Goal: Information Seeking & Learning: Learn about a topic

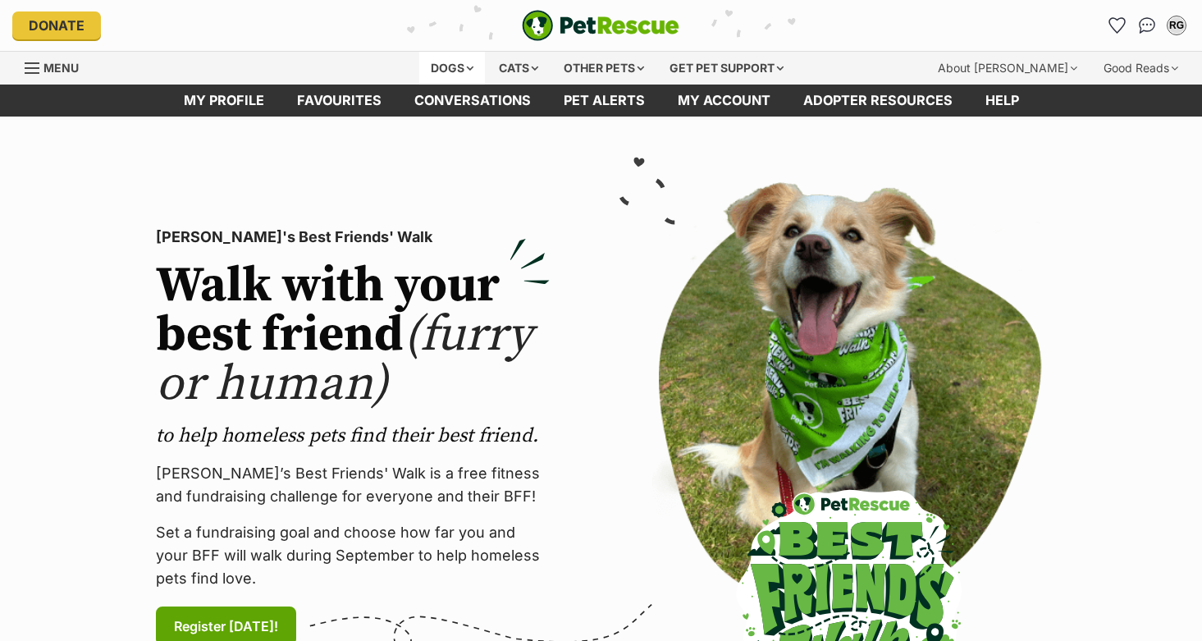
click at [437, 69] on div "Dogs" at bounding box center [452, 68] width 66 height 33
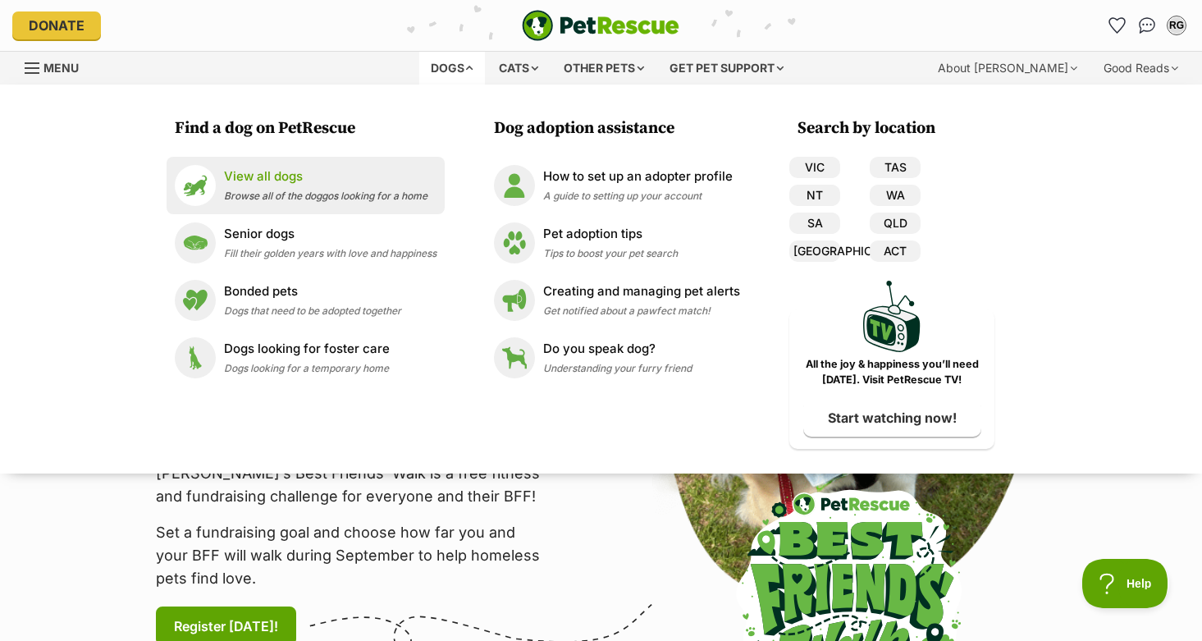
click at [251, 181] on p "View all dogs" at bounding box center [326, 176] width 204 height 19
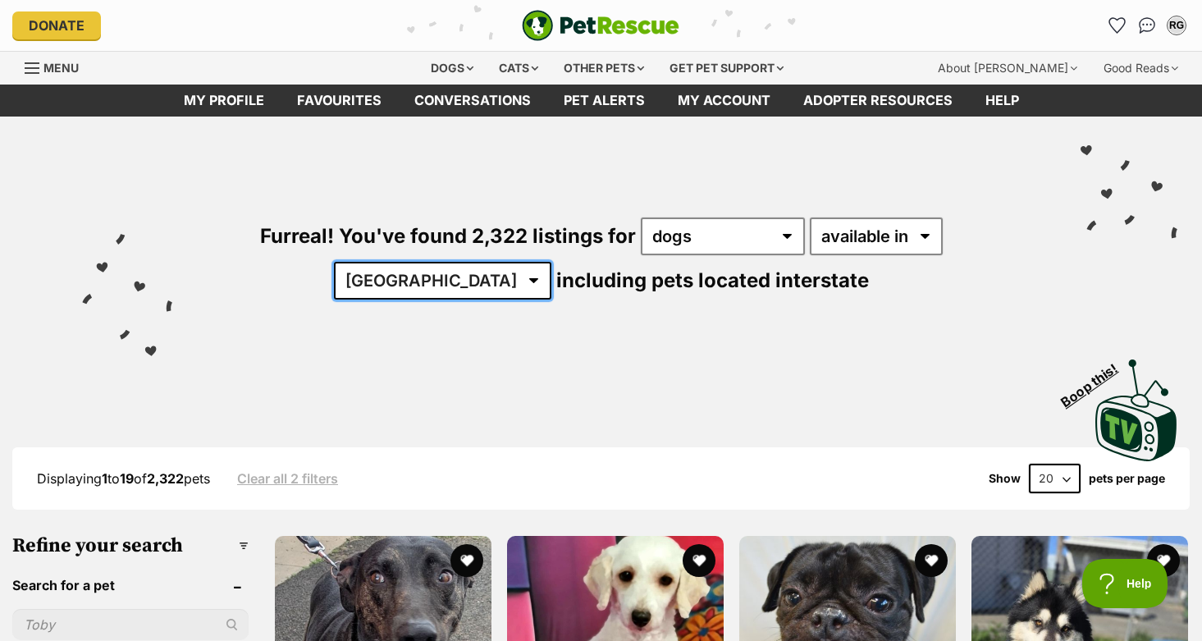
select select "QLD"
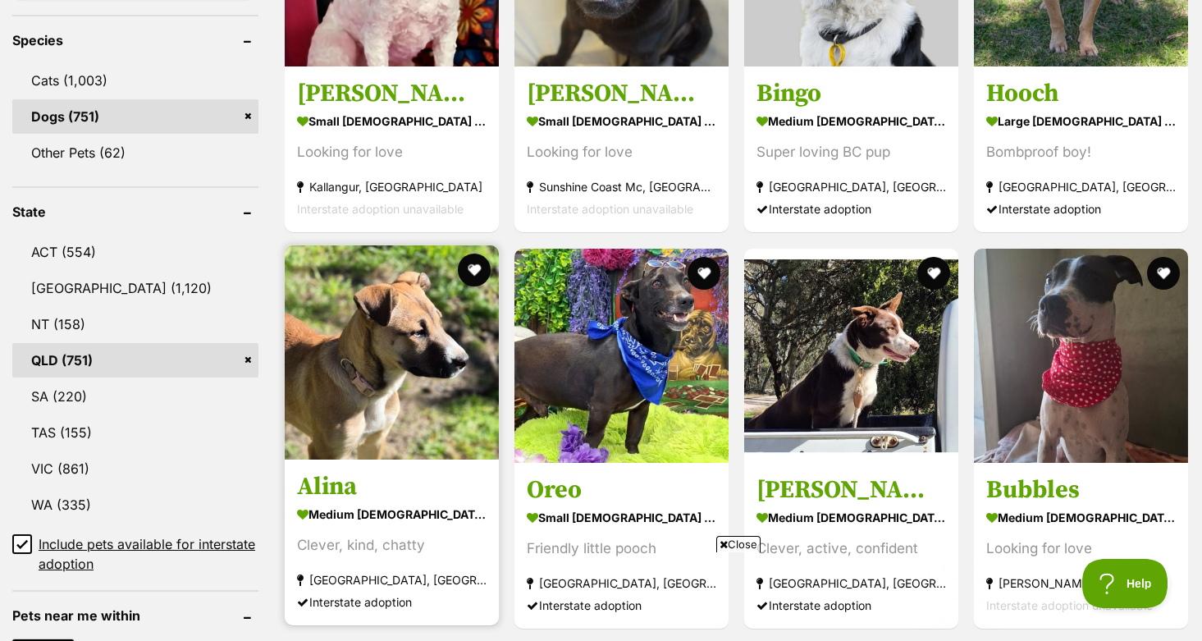
click at [384, 380] on img at bounding box center [392, 352] width 214 height 214
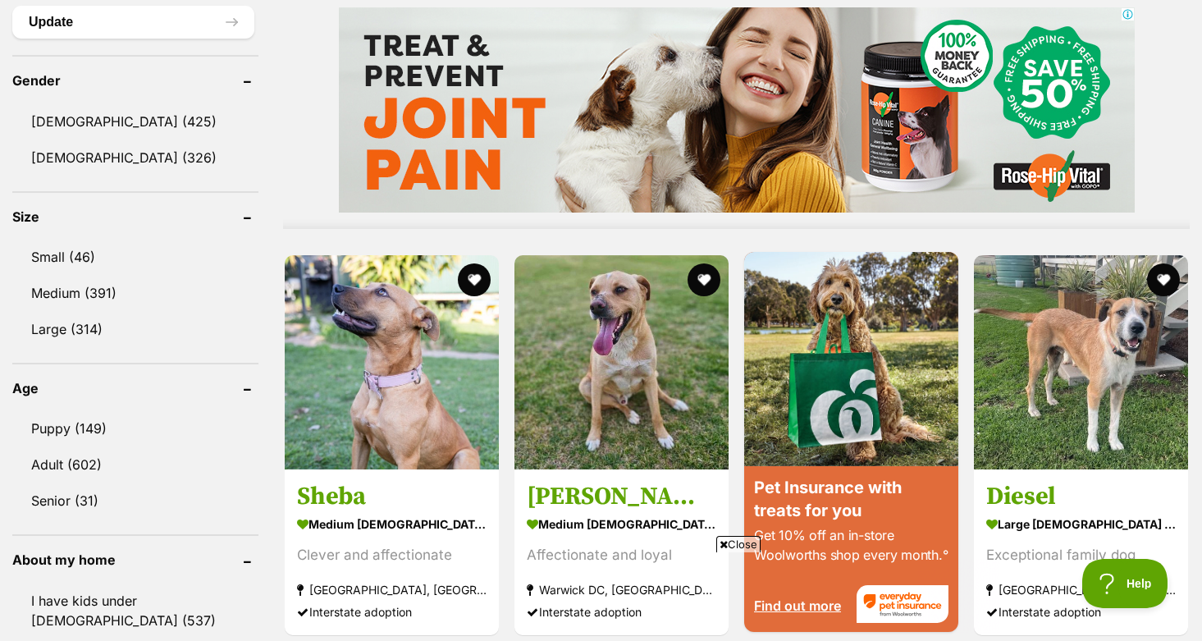
scroll to position [1370, 0]
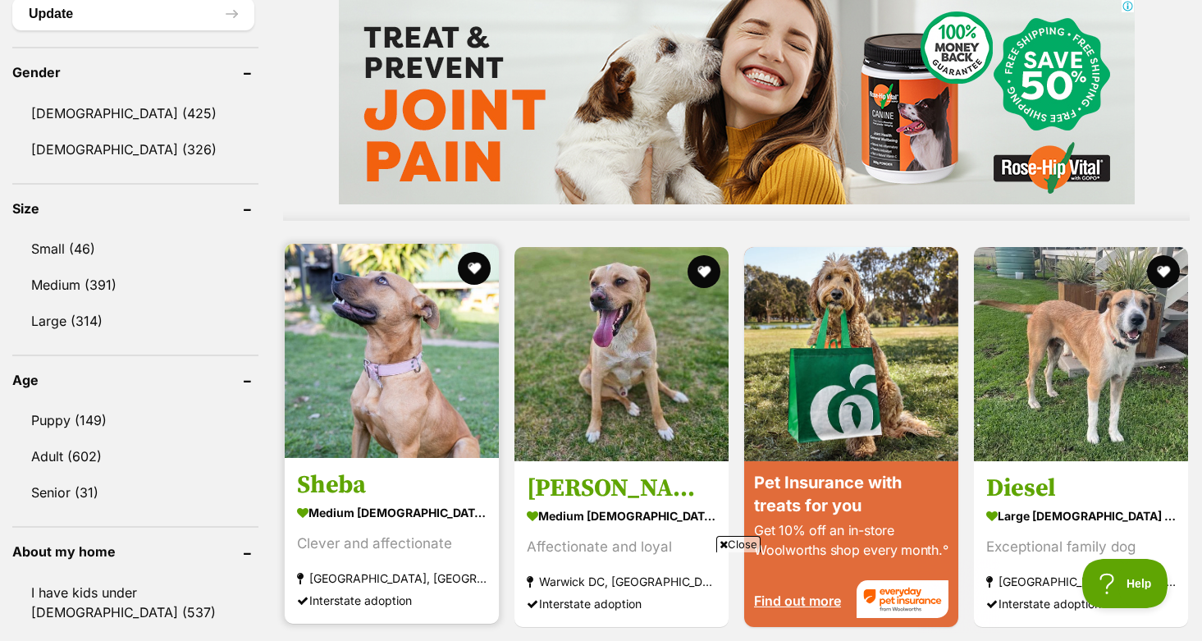
click at [410, 359] on img at bounding box center [392, 351] width 214 height 214
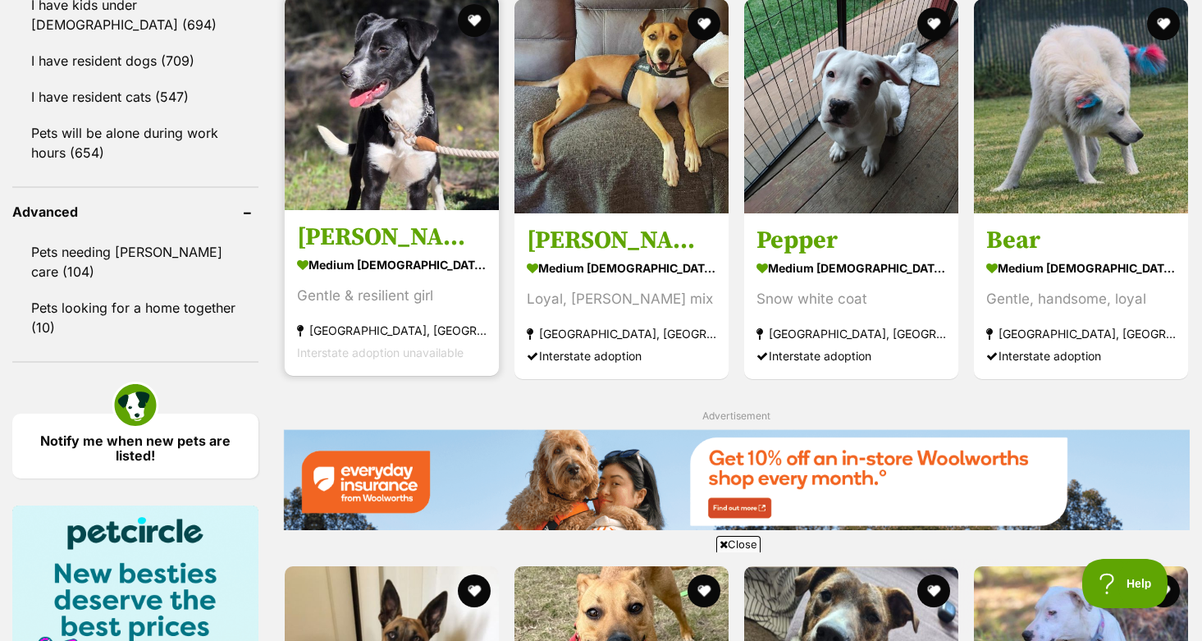
scroll to position [2015, 0]
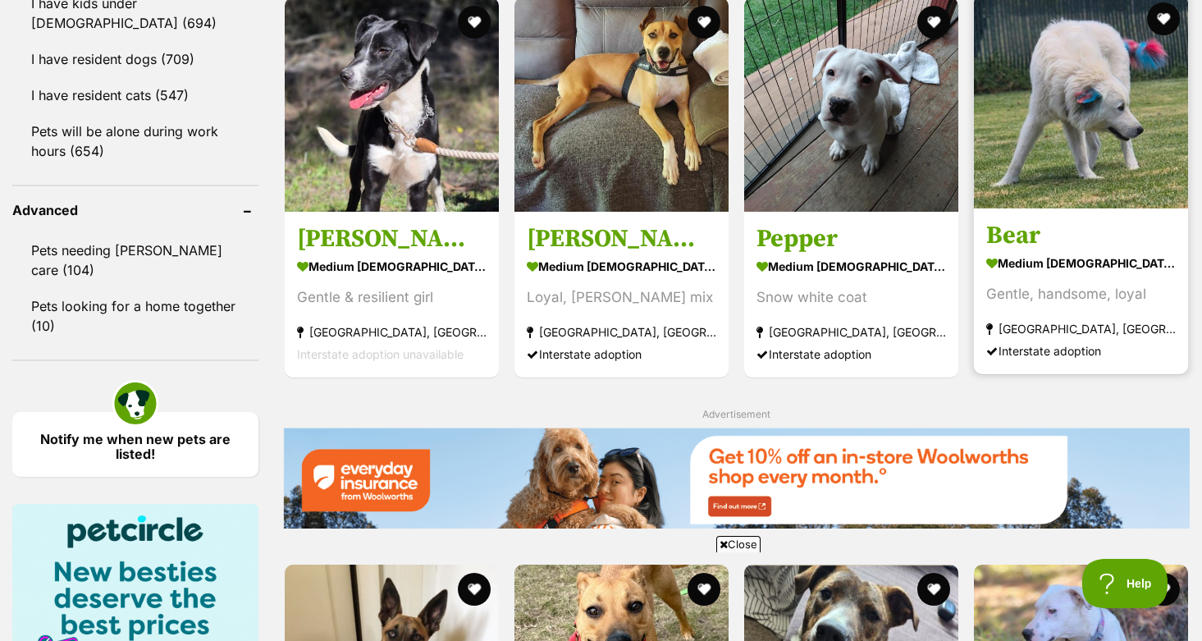
click at [1041, 54] on img at bounding box center [1081, 101] width 214 height 214
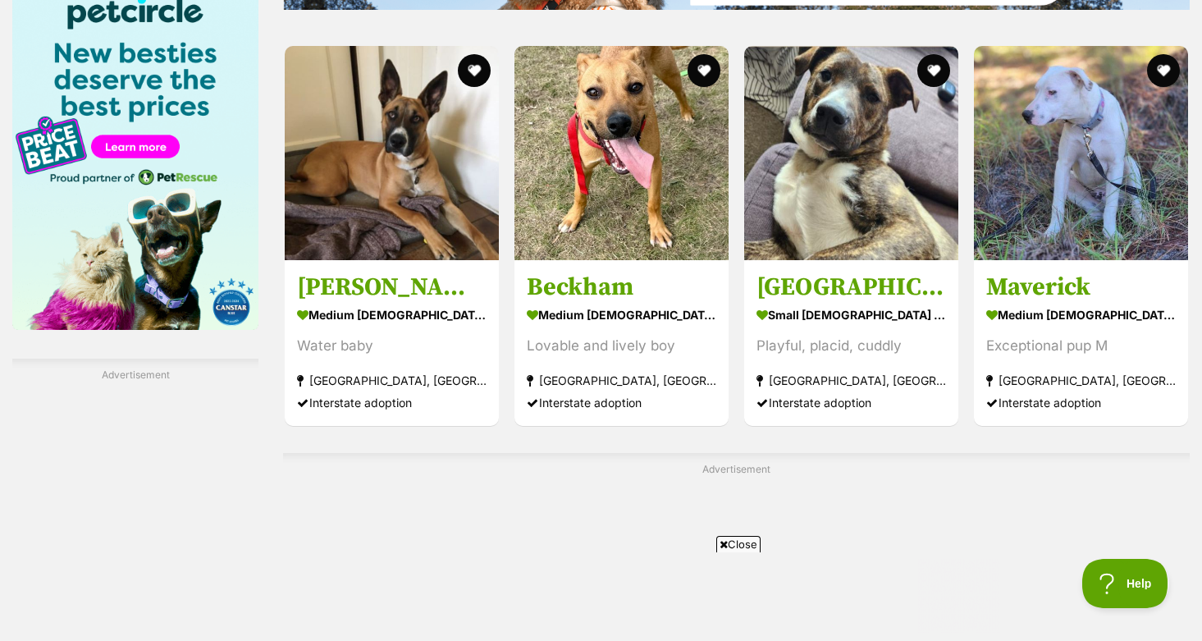
scroll to position [0, 0]
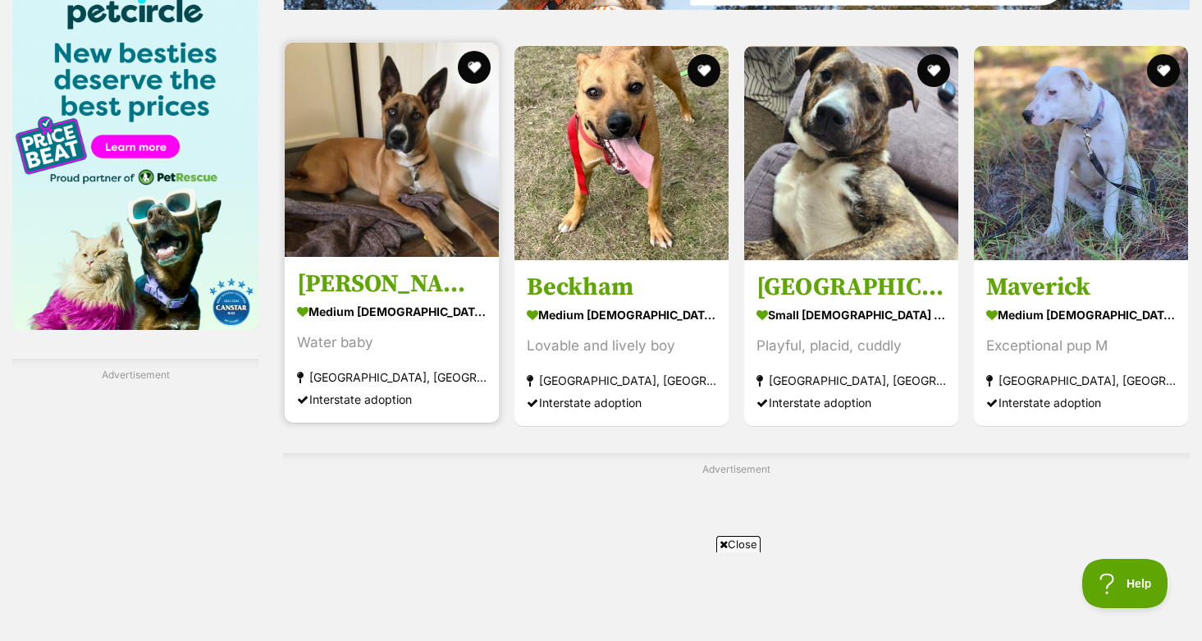
click at [455, 124] on img at bounding box center [392, 150] width 214 height 214
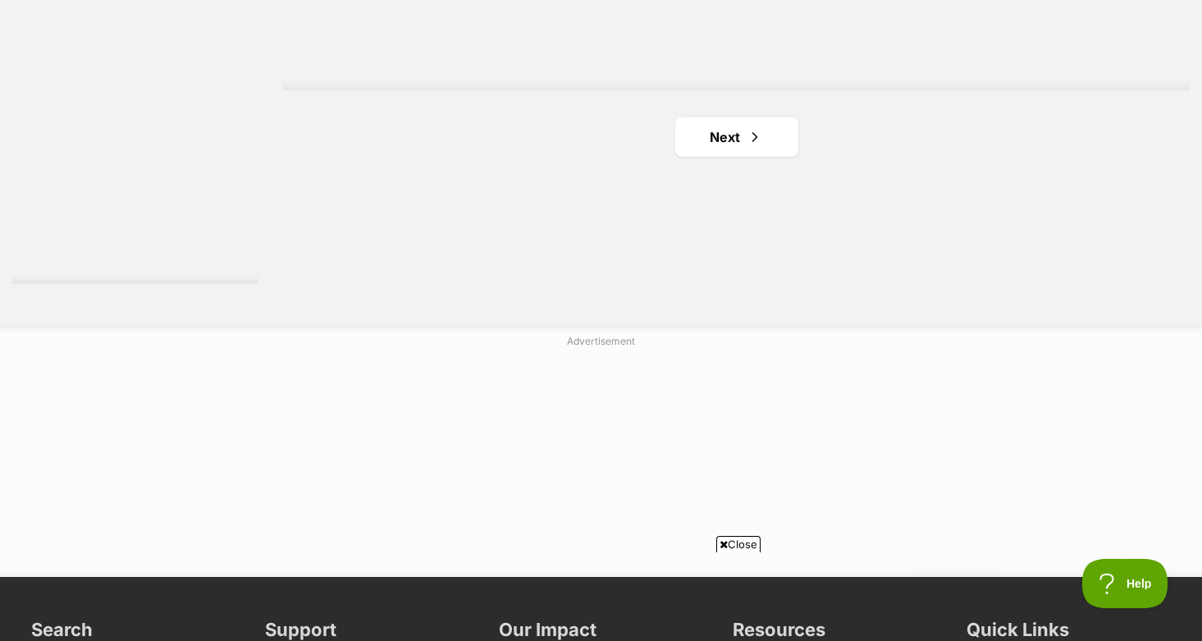
scroll to position [3150, 0]
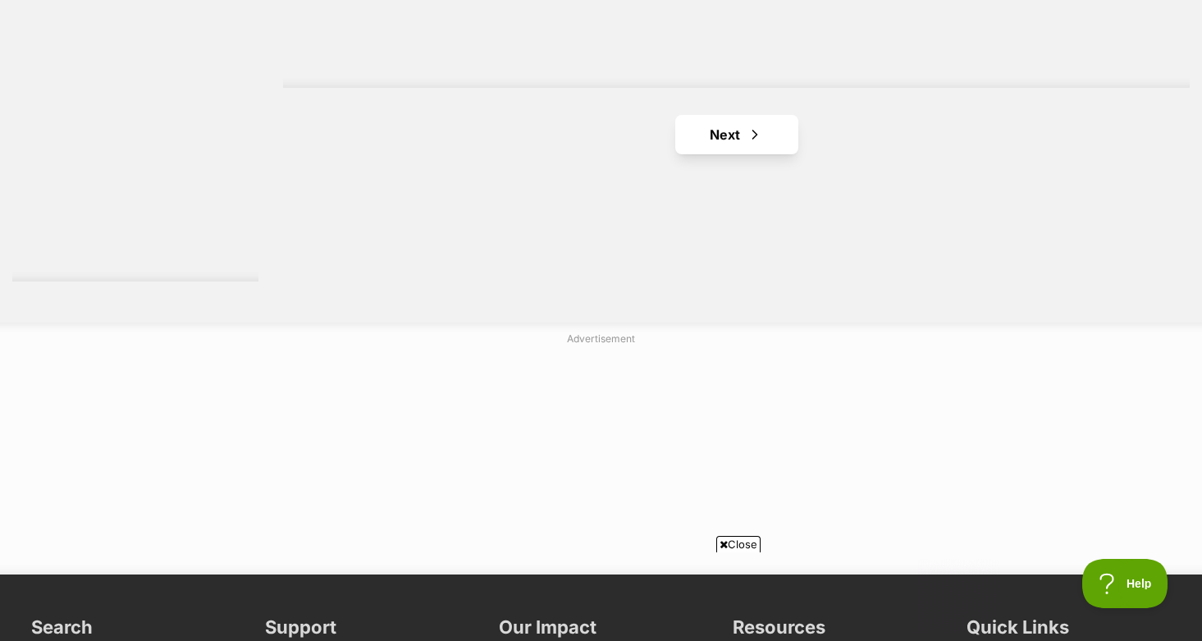
click at [738, 133] on link "Next" at bounding box center [736, 134] width 123 height 39
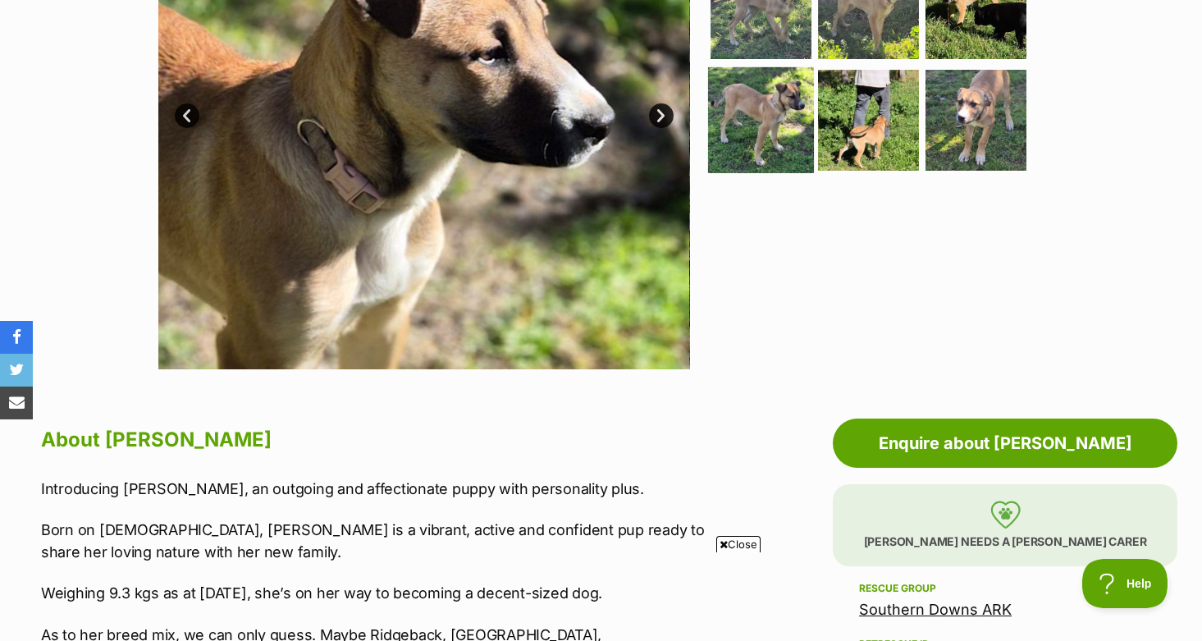
click at [774, 115] on img at bounding box center [761, 120] width 106 height 106
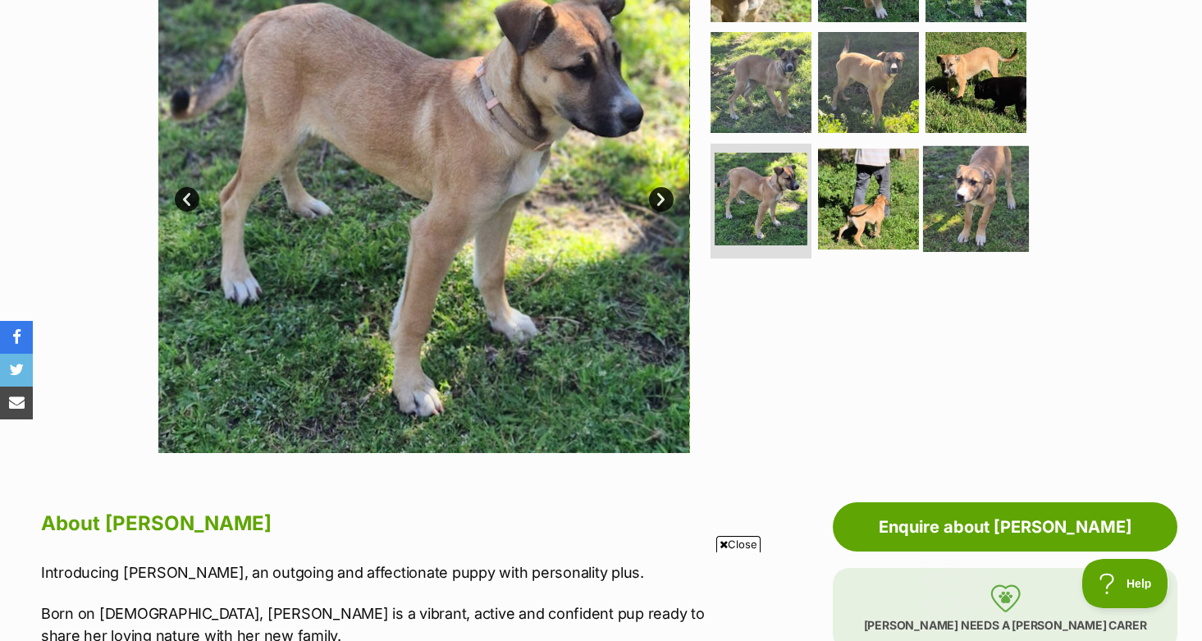
scroll to position [417, 0]
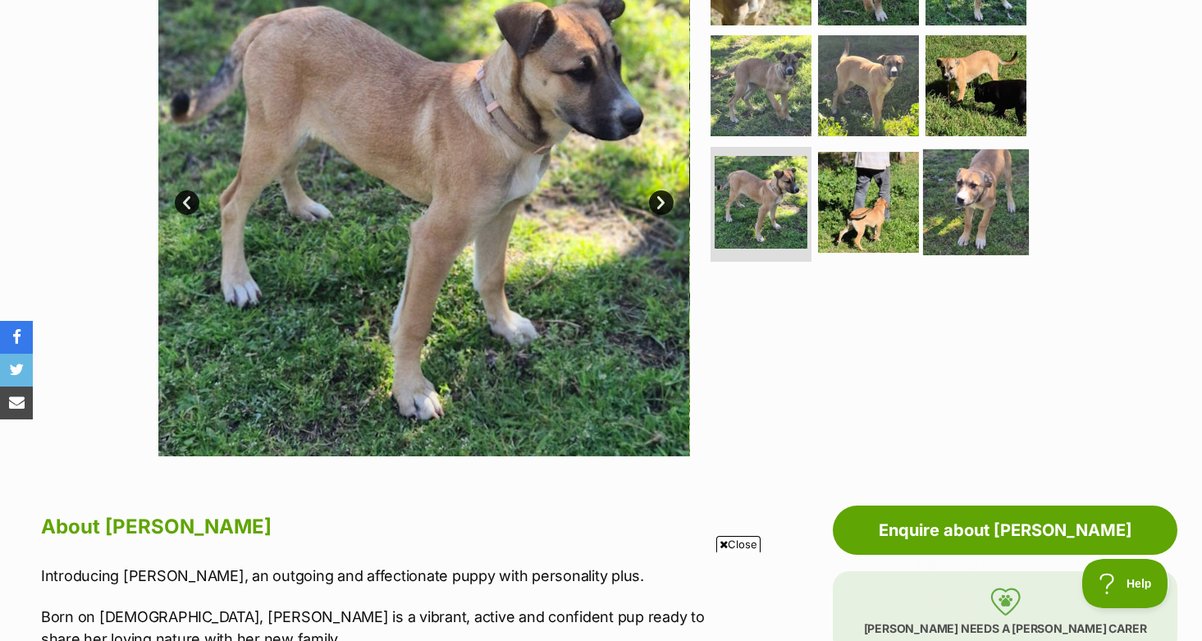
click at [961, 168] on img at bounding box center [976, 202] width 106 height 106
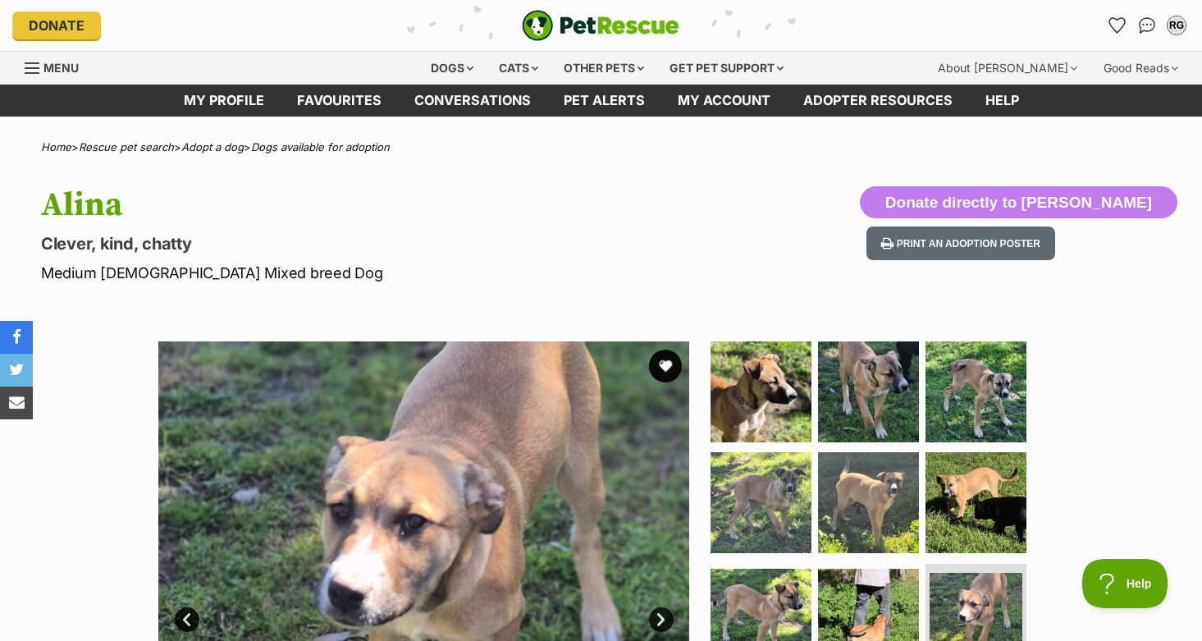
scroll to position [0, 0]
click at [663, 363] on button "favourite" at bounding box center [665, 366] width 36 height 36
click at [988, 484] on img at bounding box center [976, 503] width 106 height 106
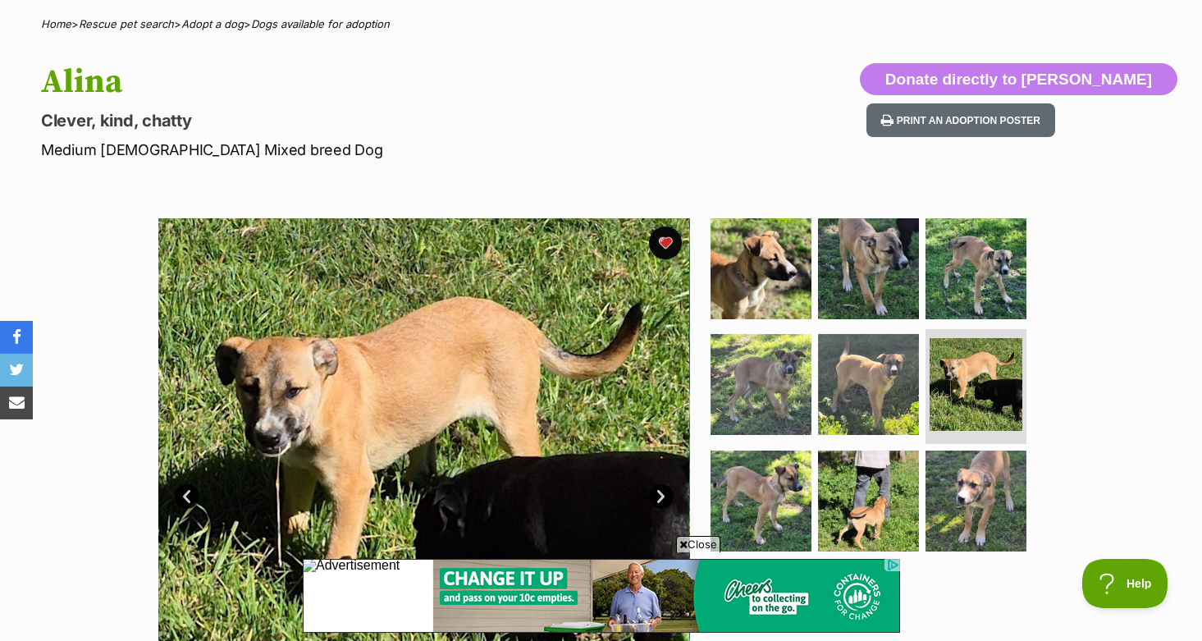
scroll to position [122, 0]
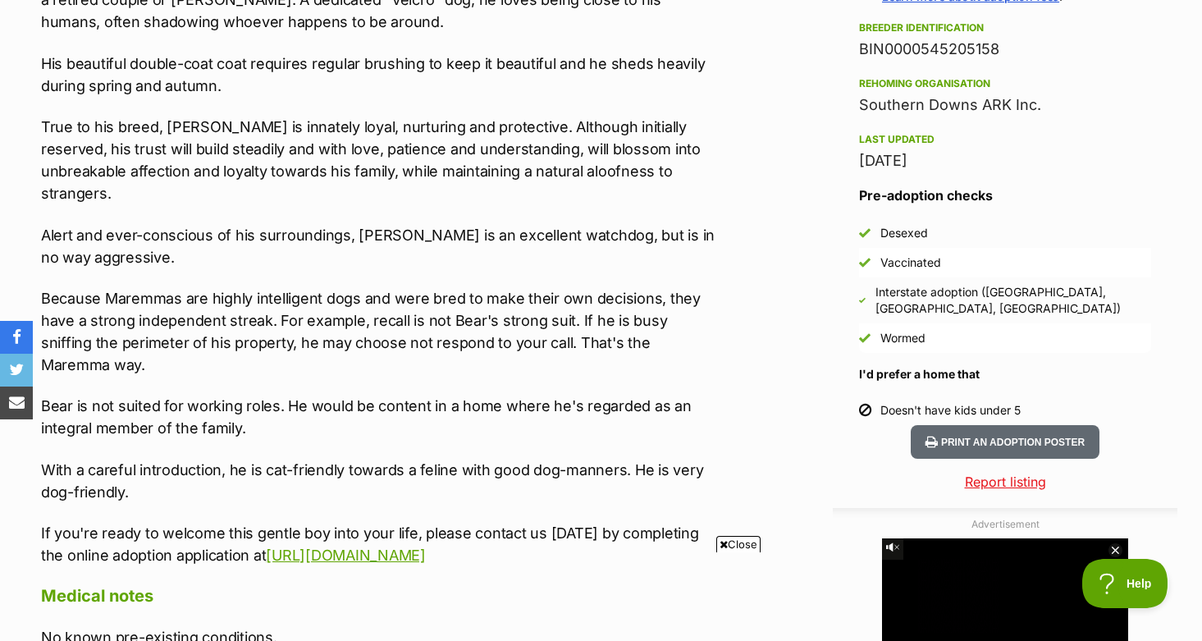
scroll to position [1298, 0]
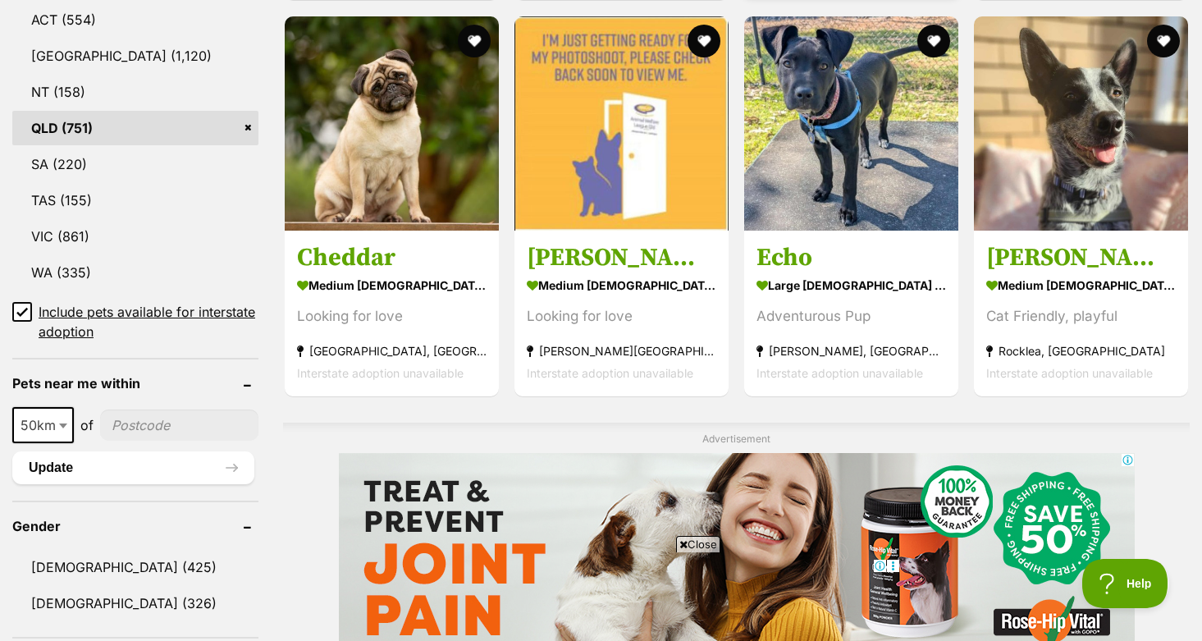
scroll to position [940, 0]
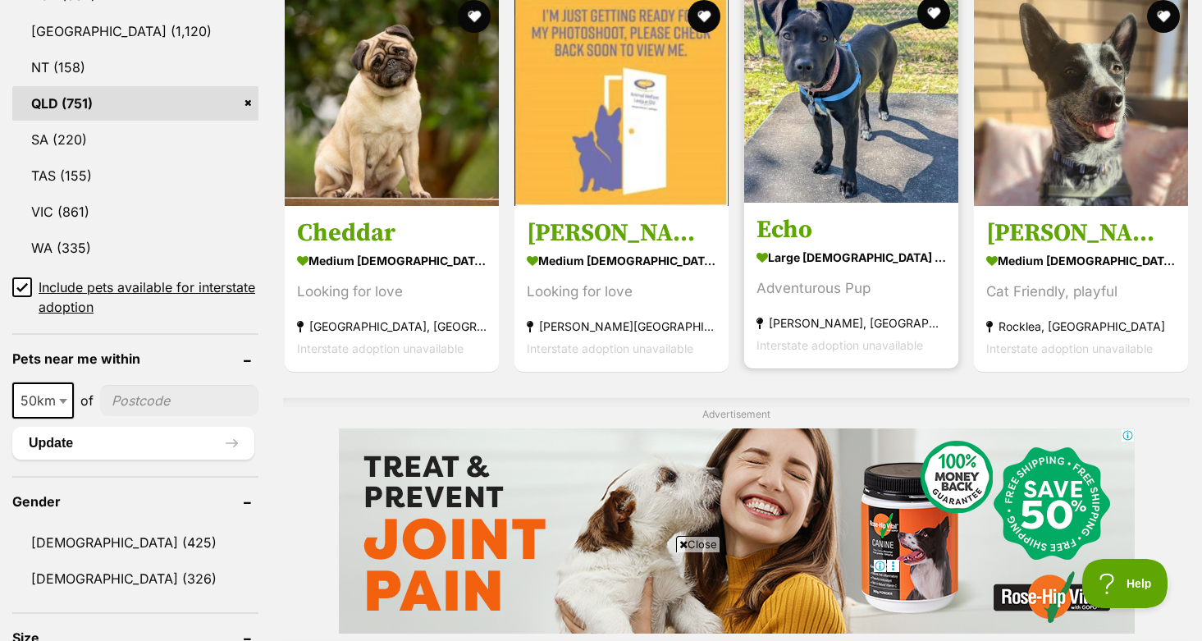
click at [840, 139] on img at bounding box center [851, 96] width 214 height 214
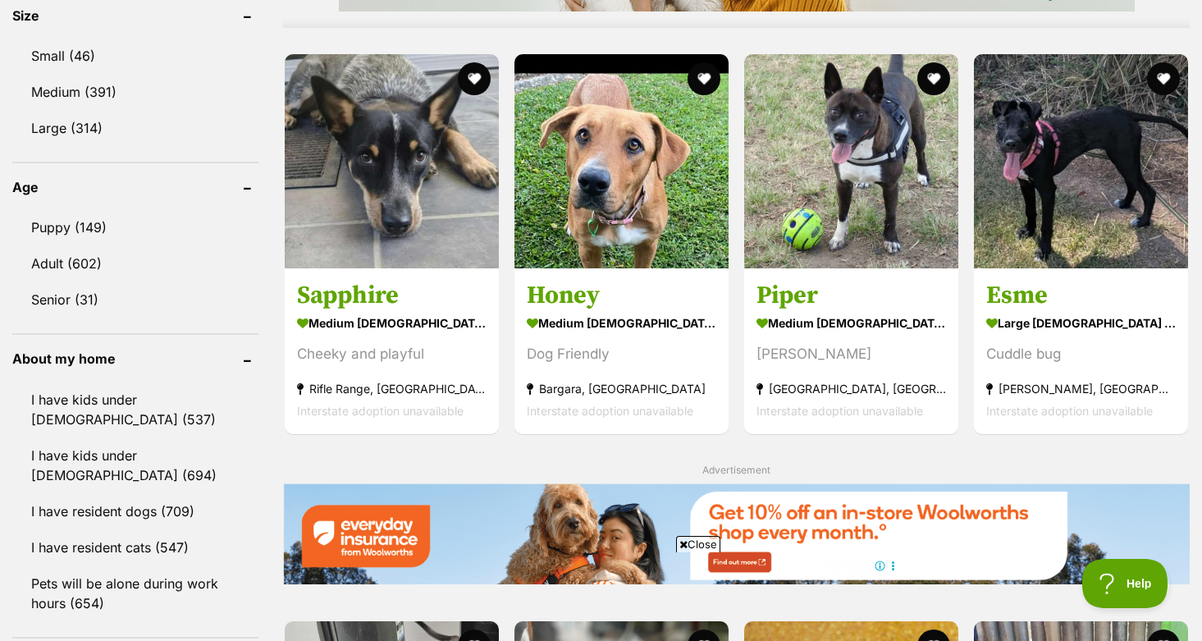
scroll to position [1540, 0]
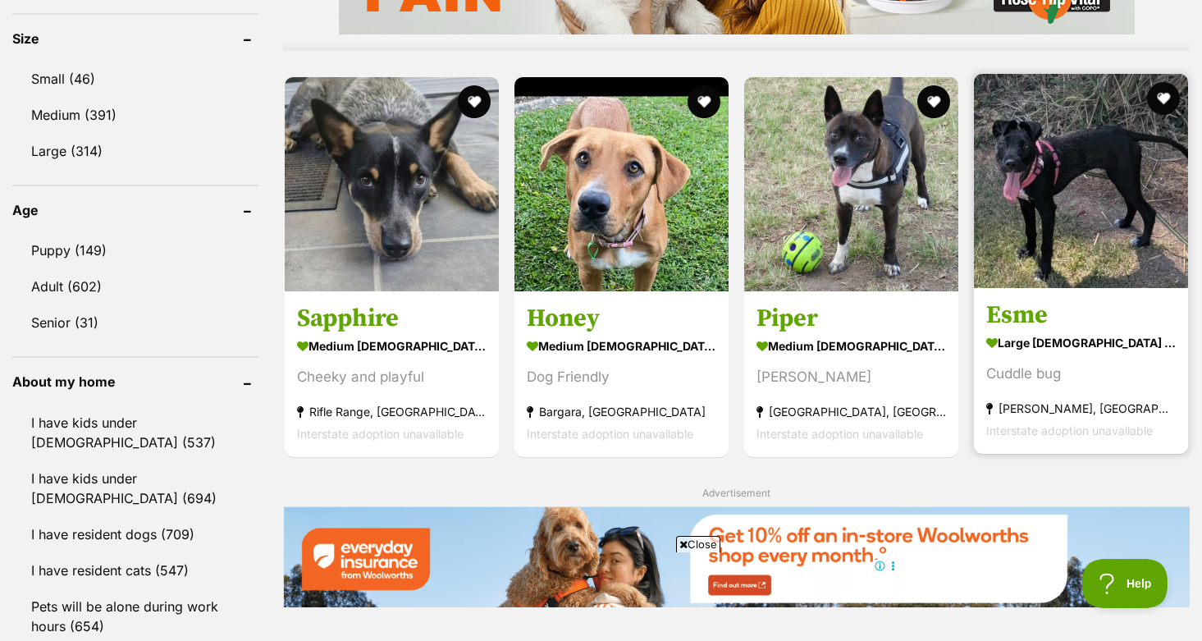
click at [1058, 157] on img at bounding box center [1081, 181] width 214 height 214
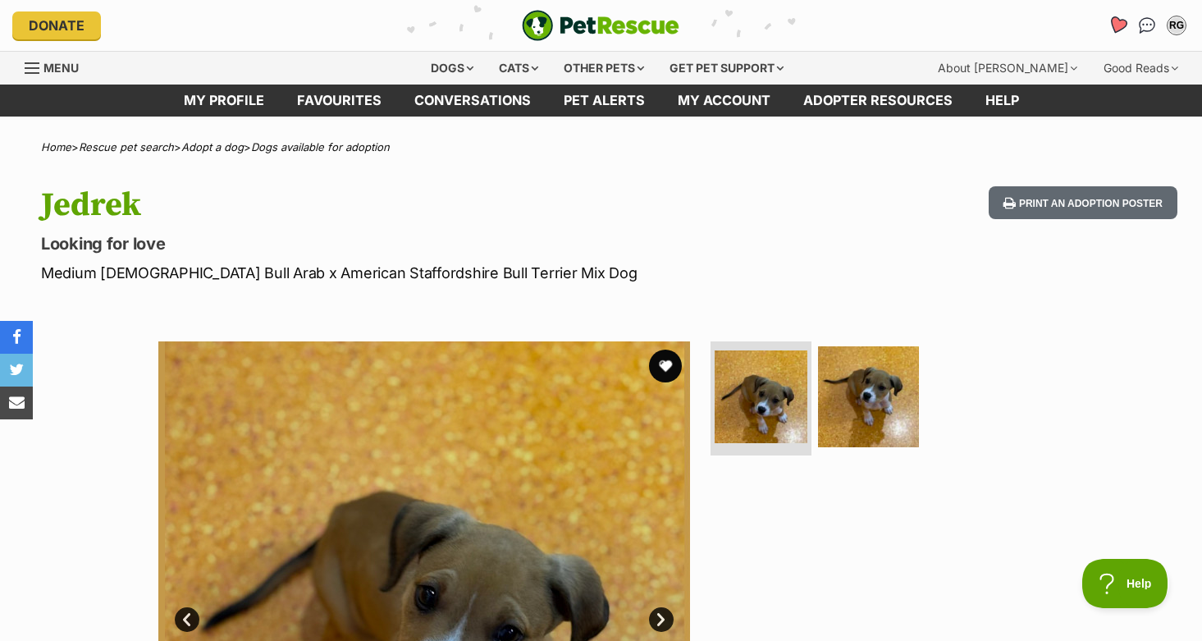
click at [1114, 33] on link "Favourites" at bounding box center [1117, 25] width 34 height 34
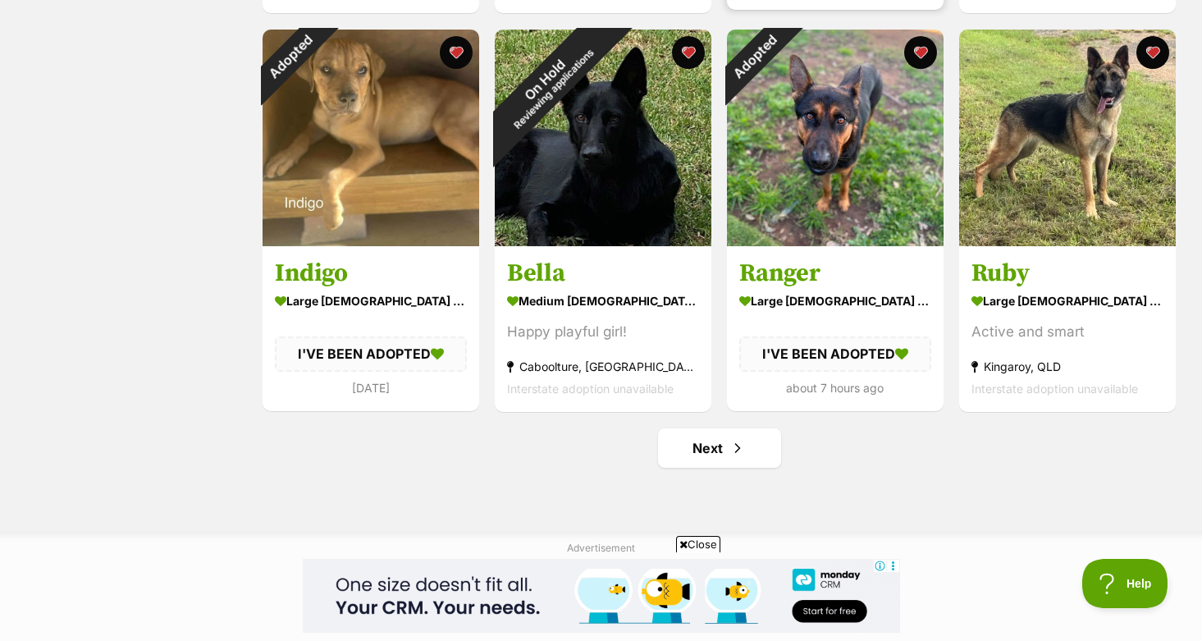
scroll to position [1915, 0]
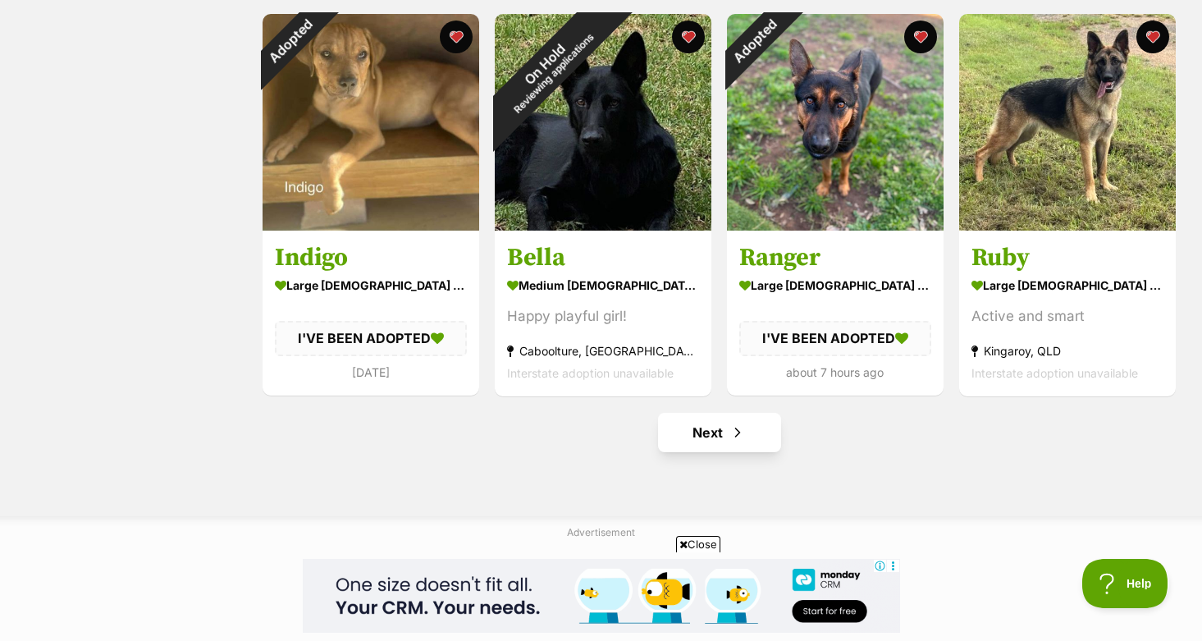
click at [739, 425] on span "Next page" at bounding box center [738, 433] width 16 height 20
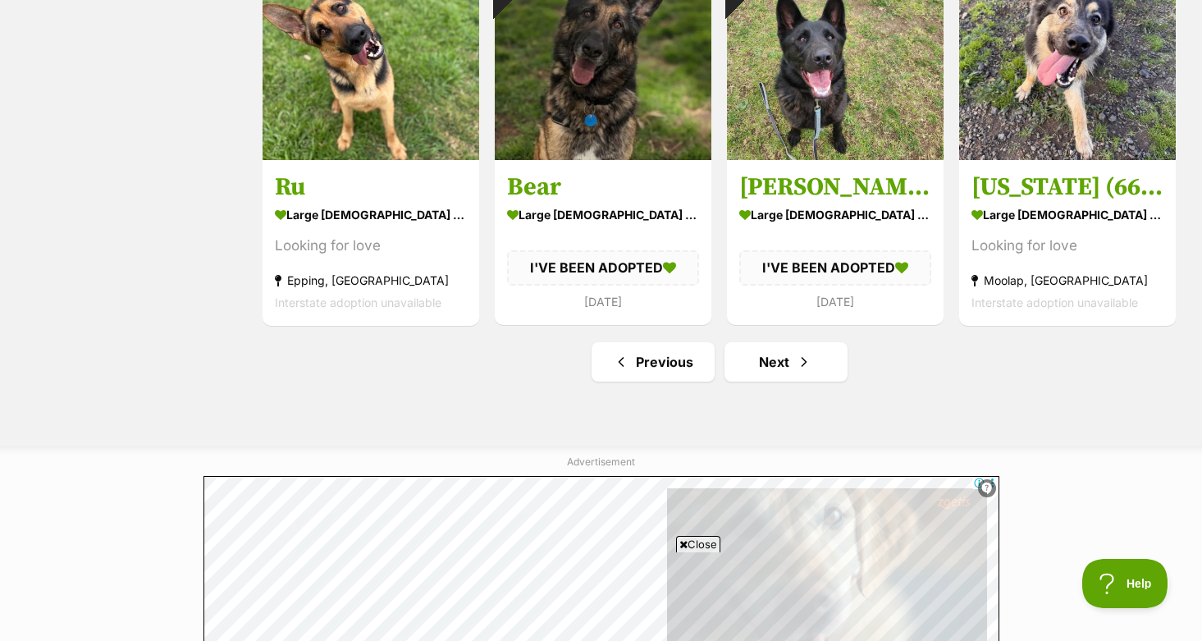
scroll to position [1999, 0]
